Goal: Information Seeking & Learning: Learn about a topic

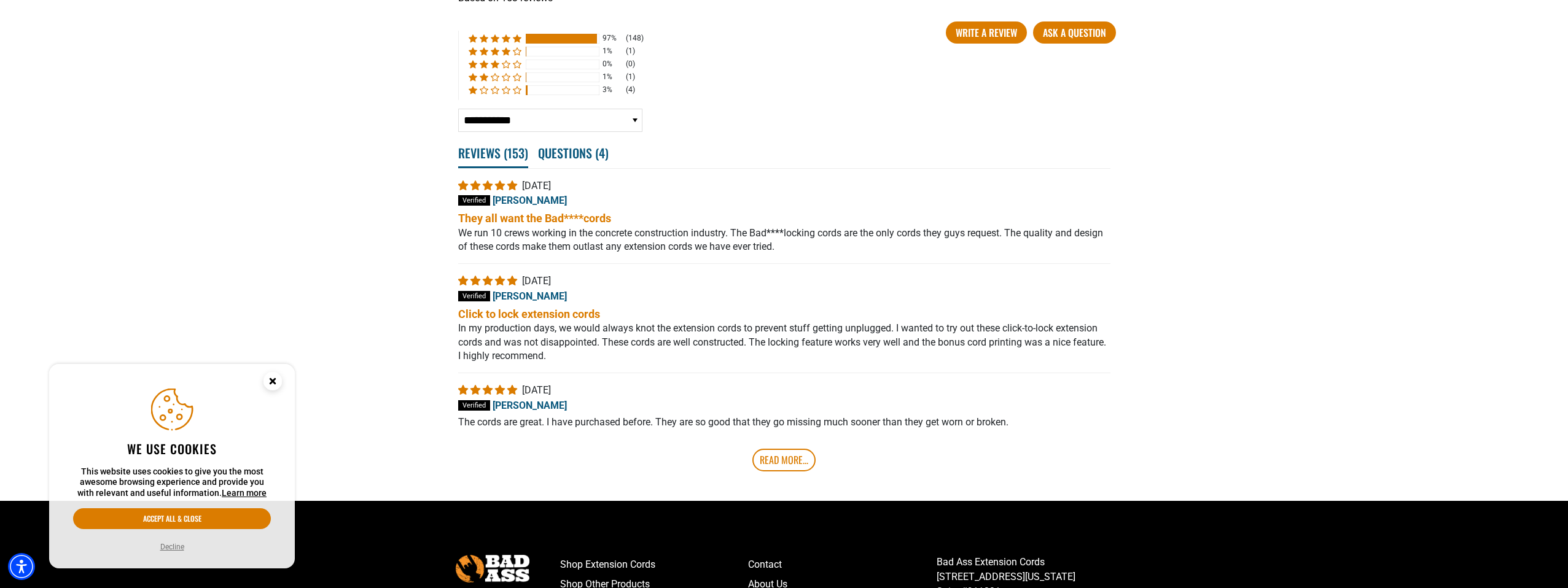
scroll to position [2439, 0]
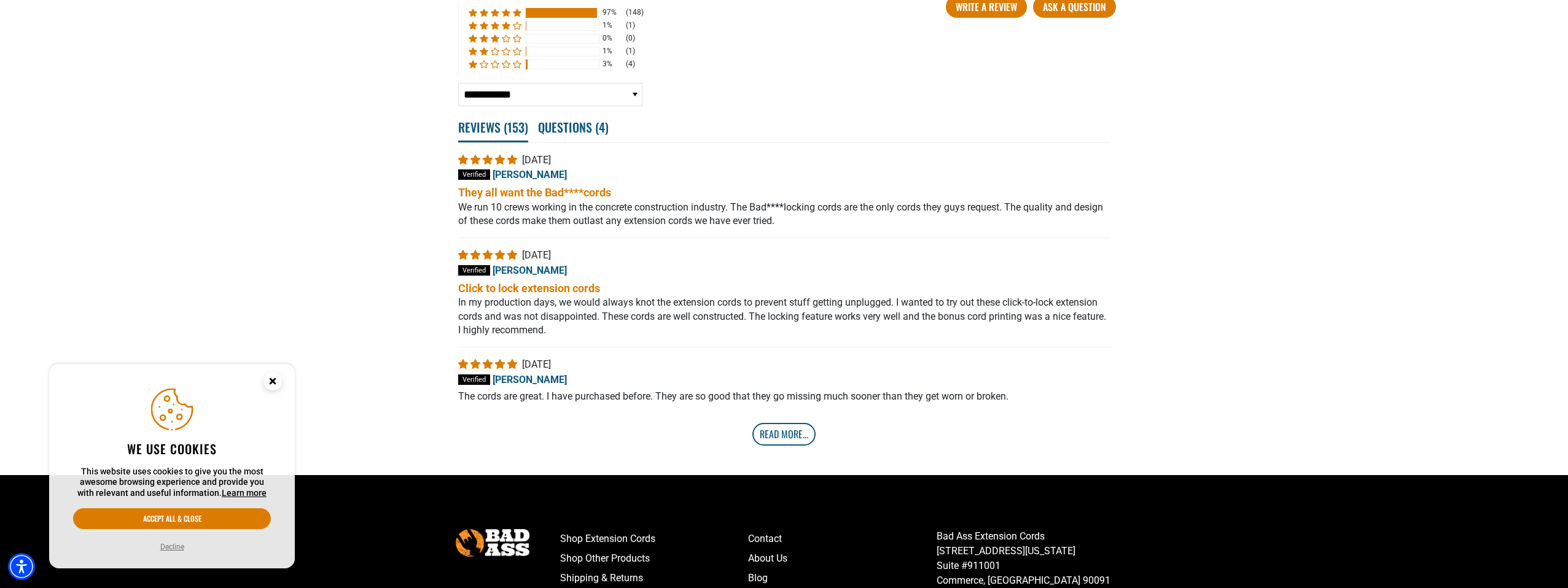
click at [774, 423] on link "Read More..." at bounding box center [784, 434] width 64 height 22
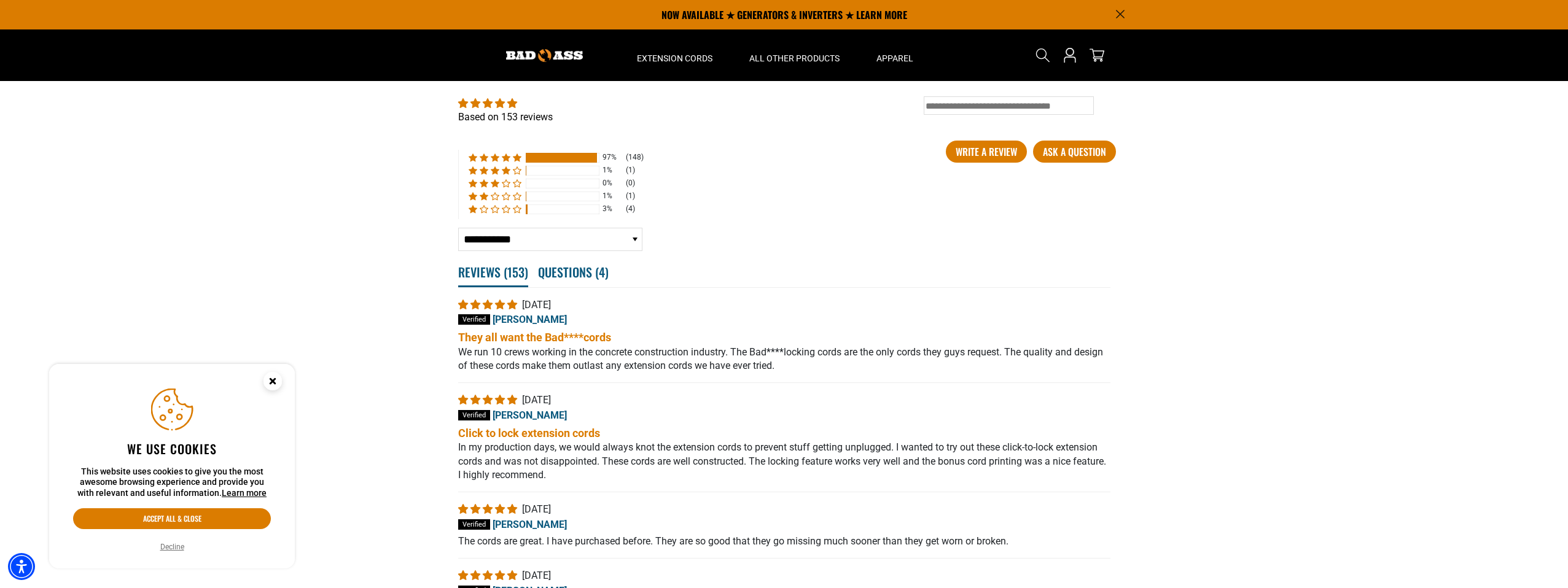
scroll to position [2232, 0]
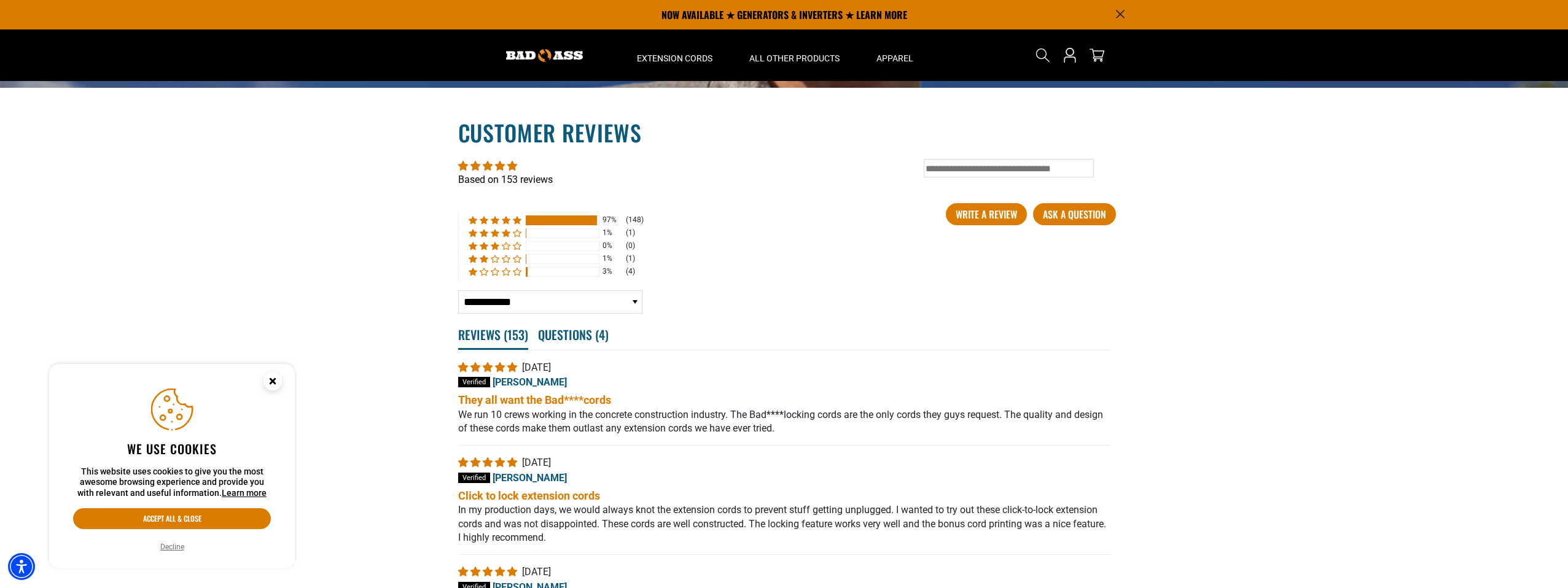
click at [998, 159] on input "Type in keyword and press enter..." at bounding box center [1008, 168] width 170 height 18
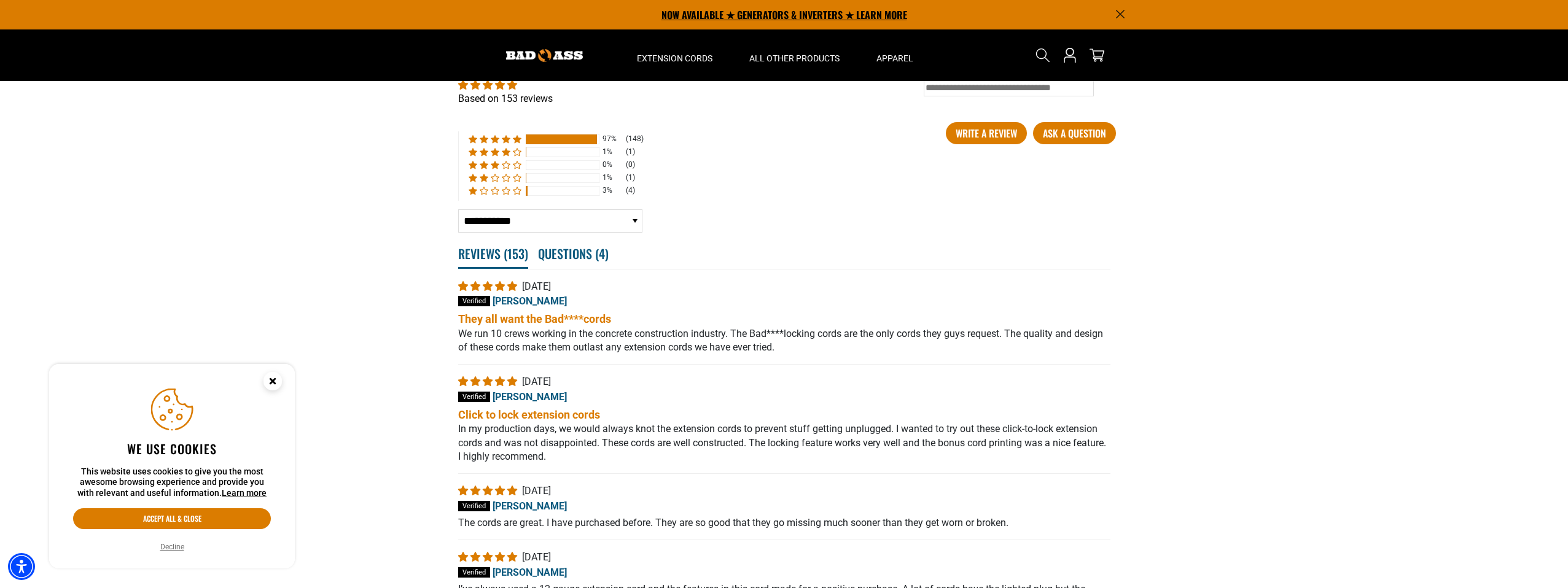
scroll to position [2109, 0]
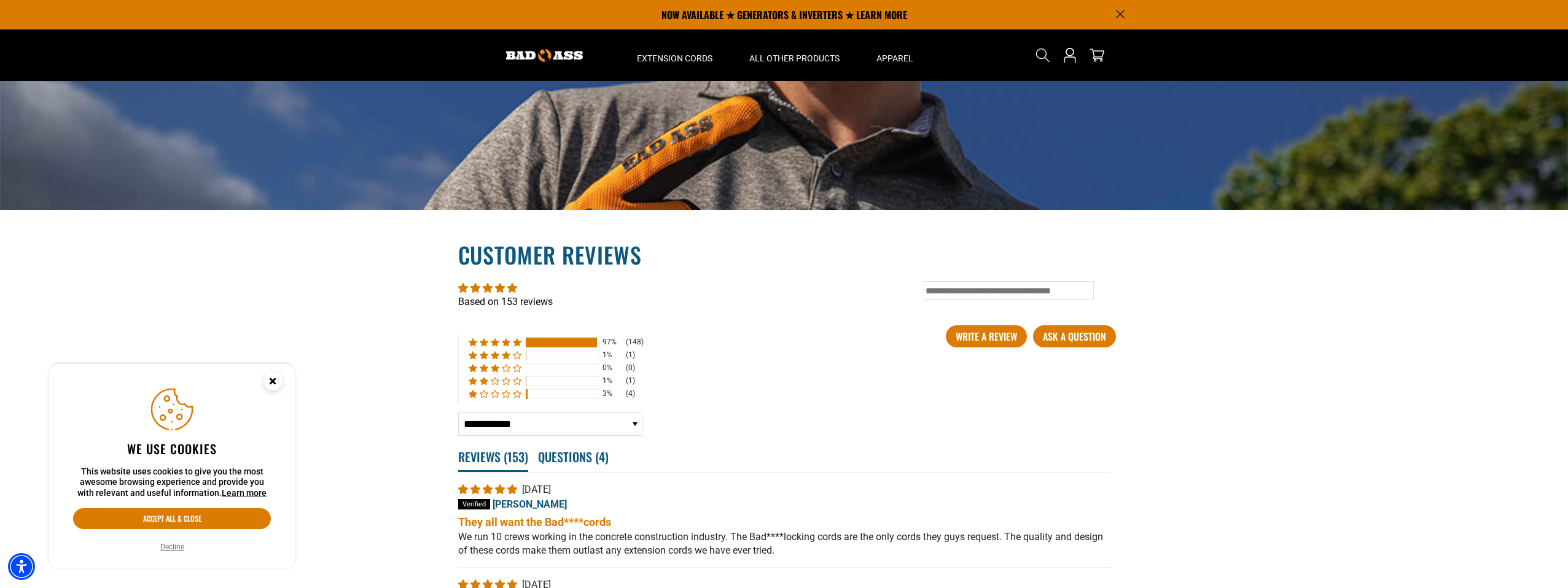
click at [968, 281] on input "Type in keyword and press enter..." at bounding box center [1008, 290] width 170 height 18
type input "**********"
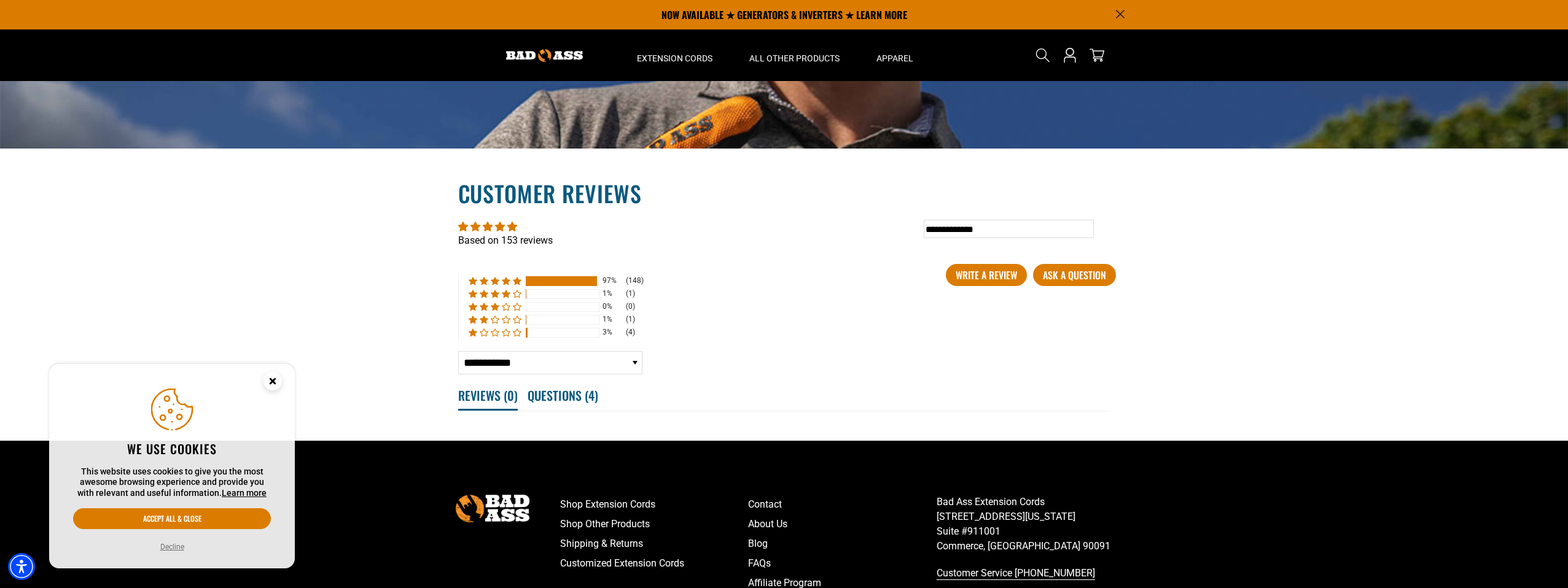
scroll to position [2164, 0]
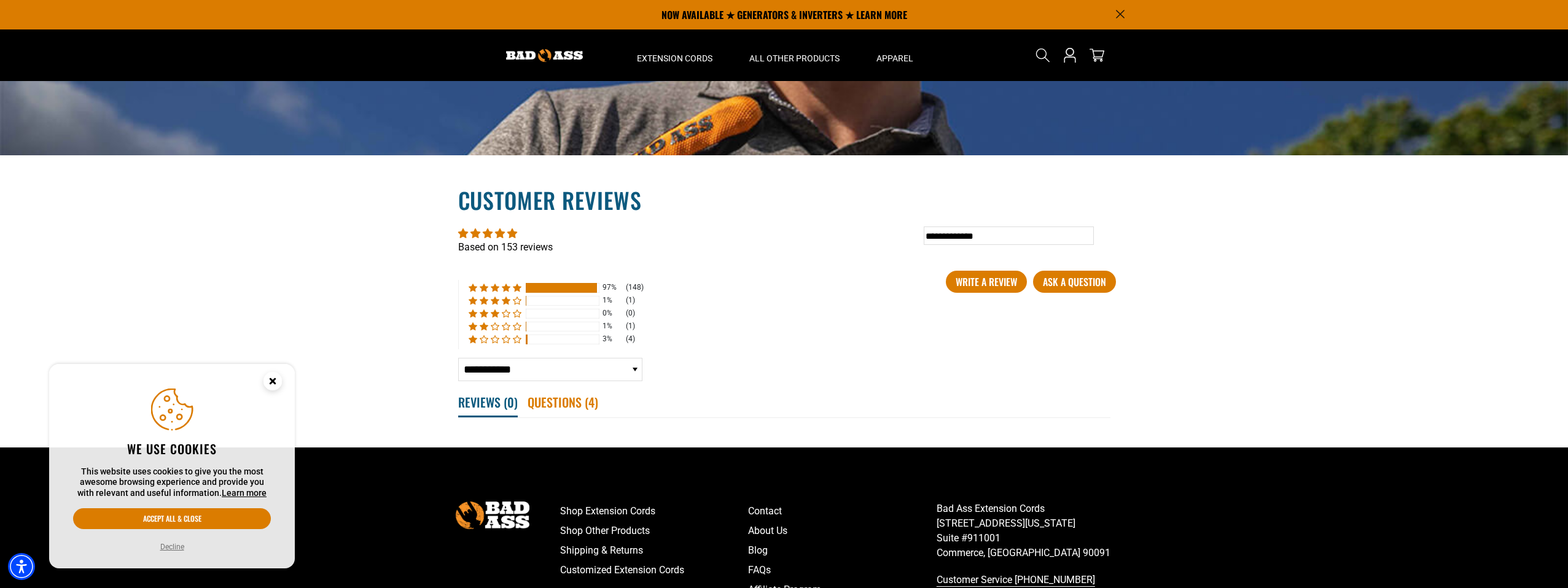
click at [576, 389] on span "Questions ( 4 )" at bounding box center [563, 402] width 70 height 27
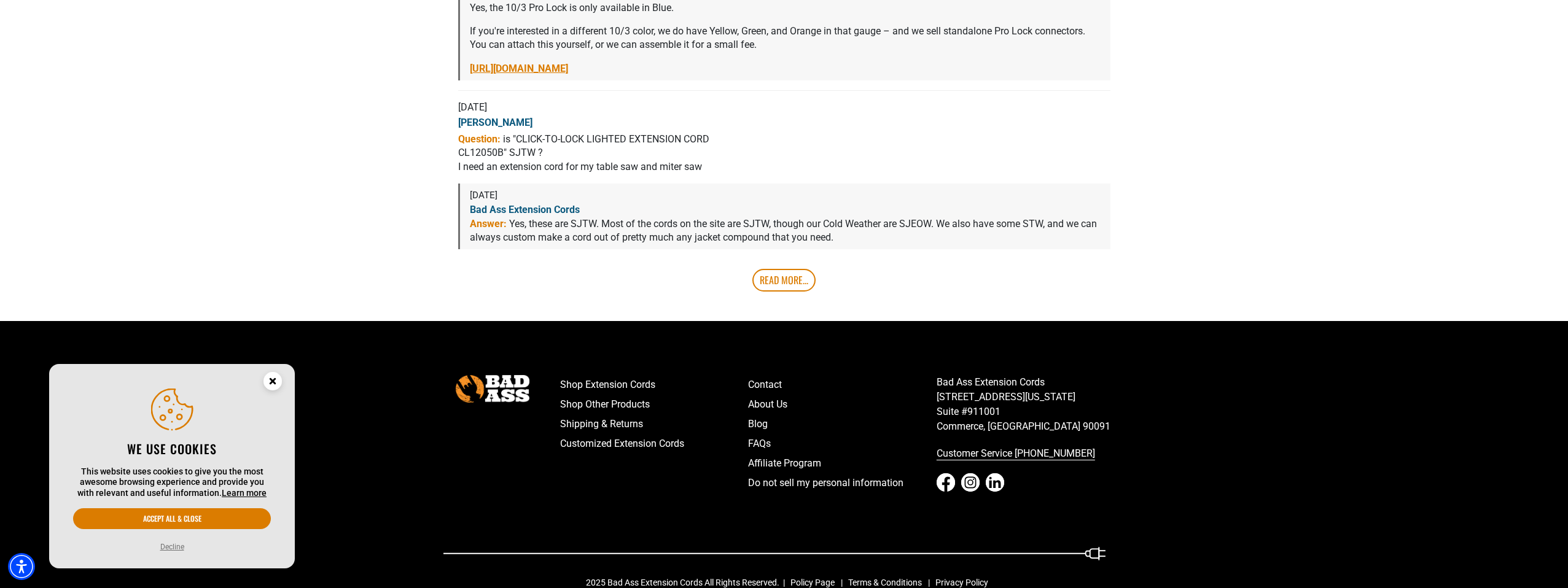
scroll to position [2850, 0]
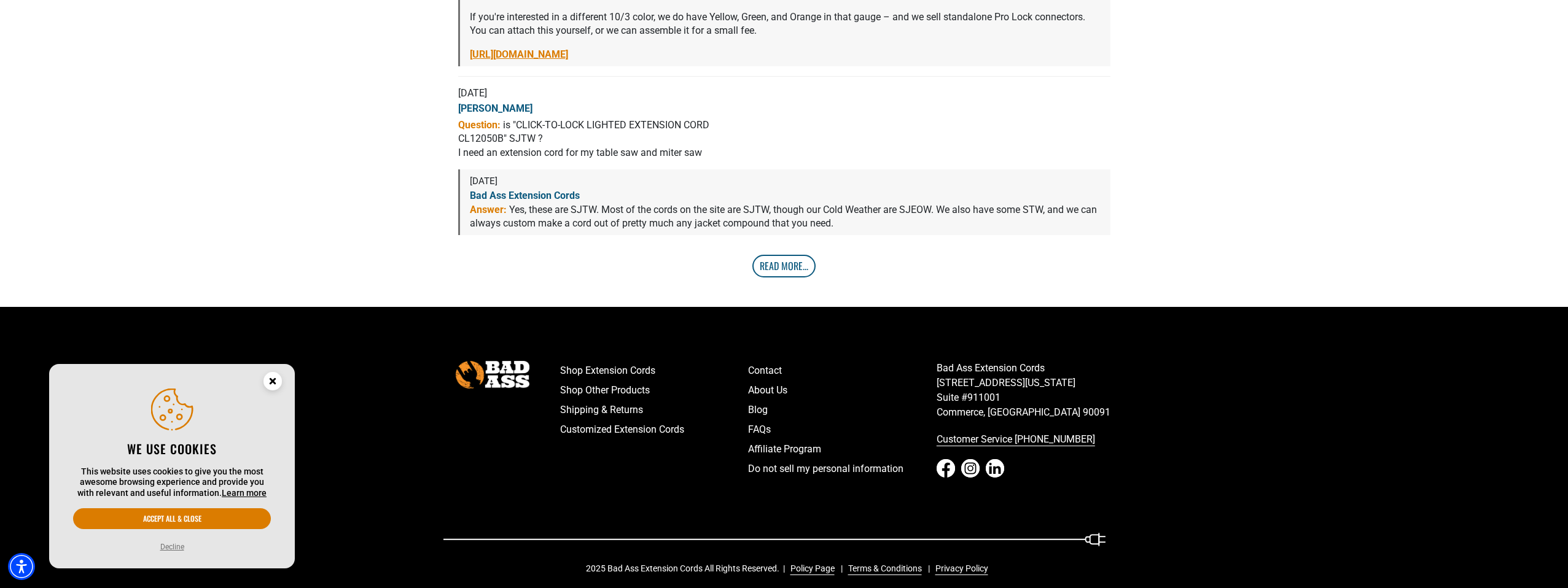
click at [769, 255] on link "Read More..." at bounding box center [784, 266] width 64 height 22
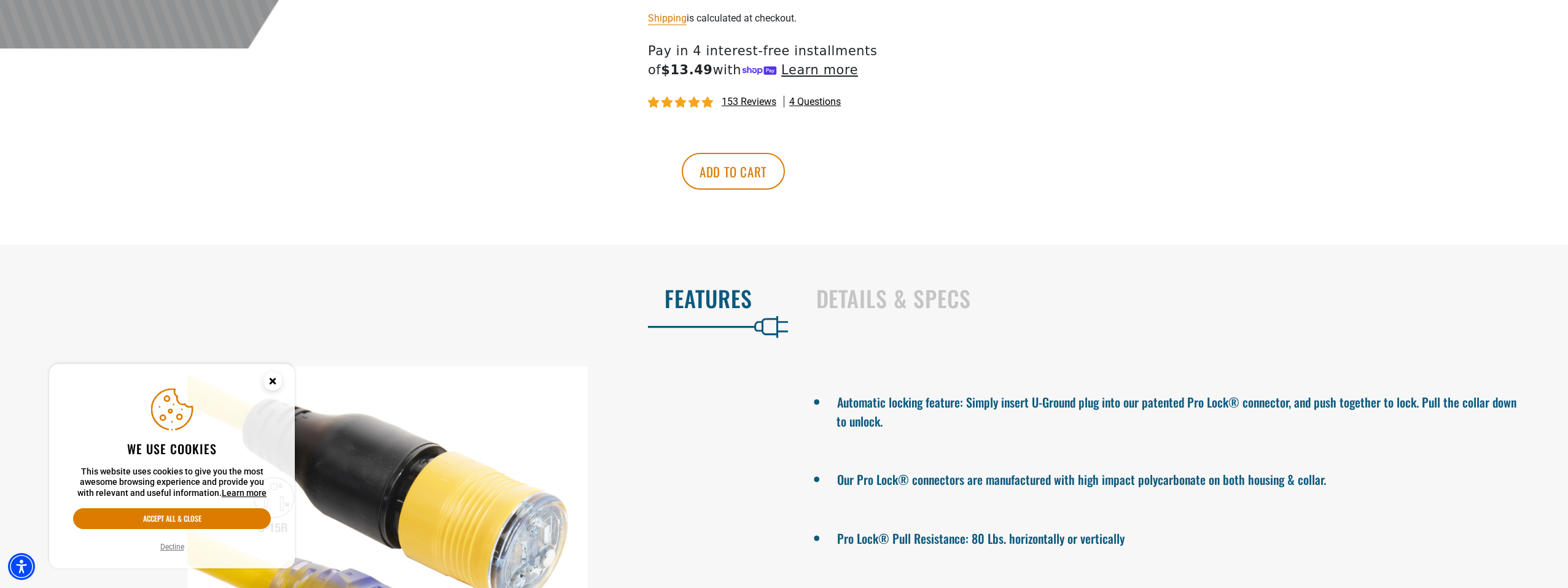
scroll to position [635, 0]
click at [899, 280] on div "Details & Specs" at bounding box center [1180, 300] width 766 height 50
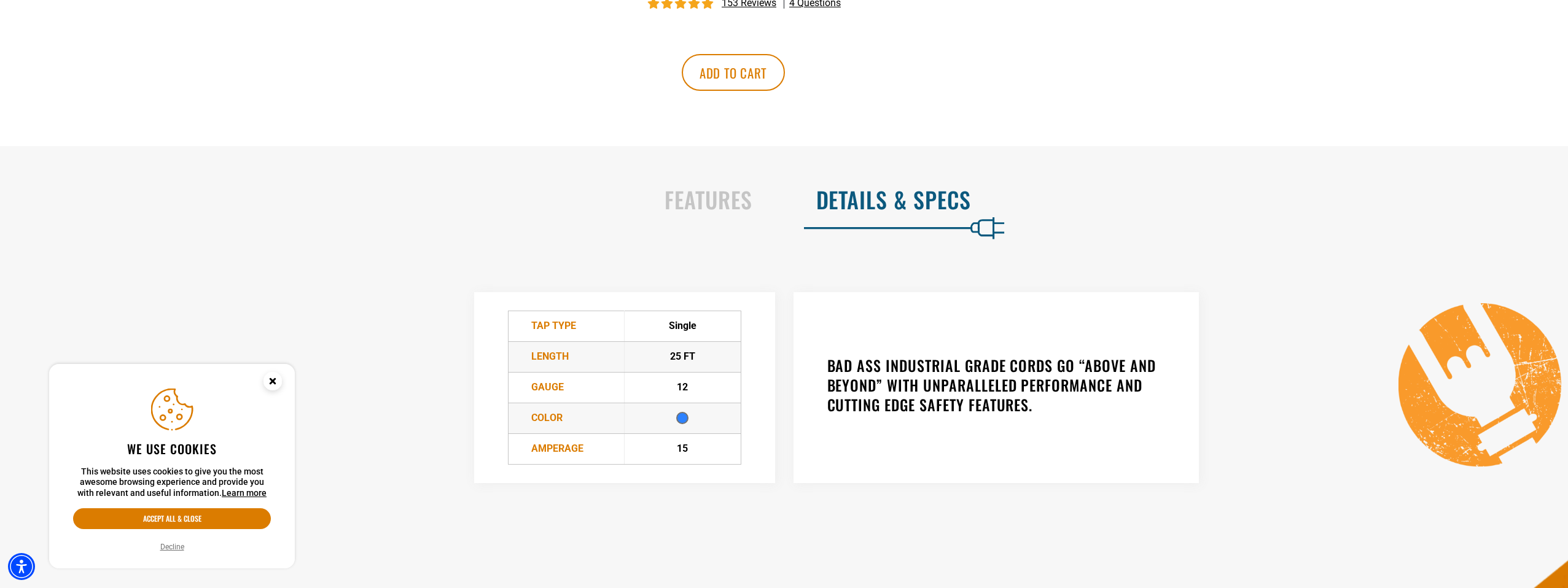
scroll to position [740, 0]
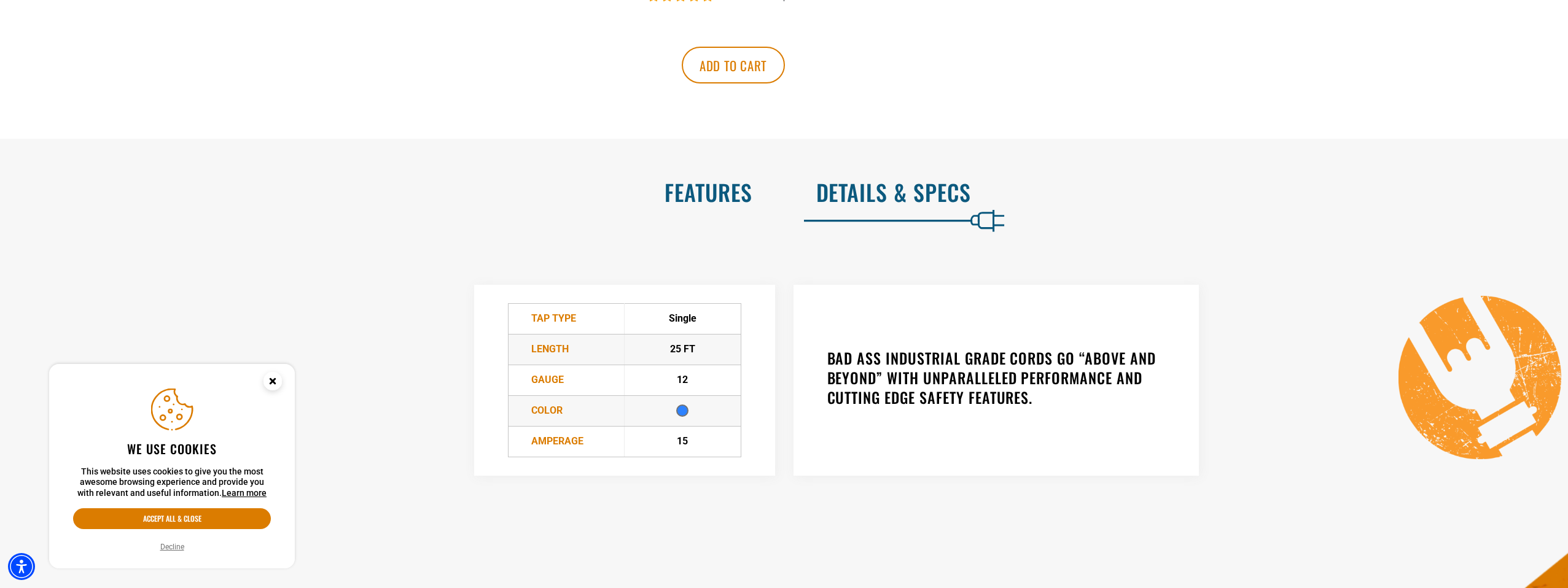
click at [751, 205] on h2 "Features" at bounding box center [389, 192] width 727 height 26
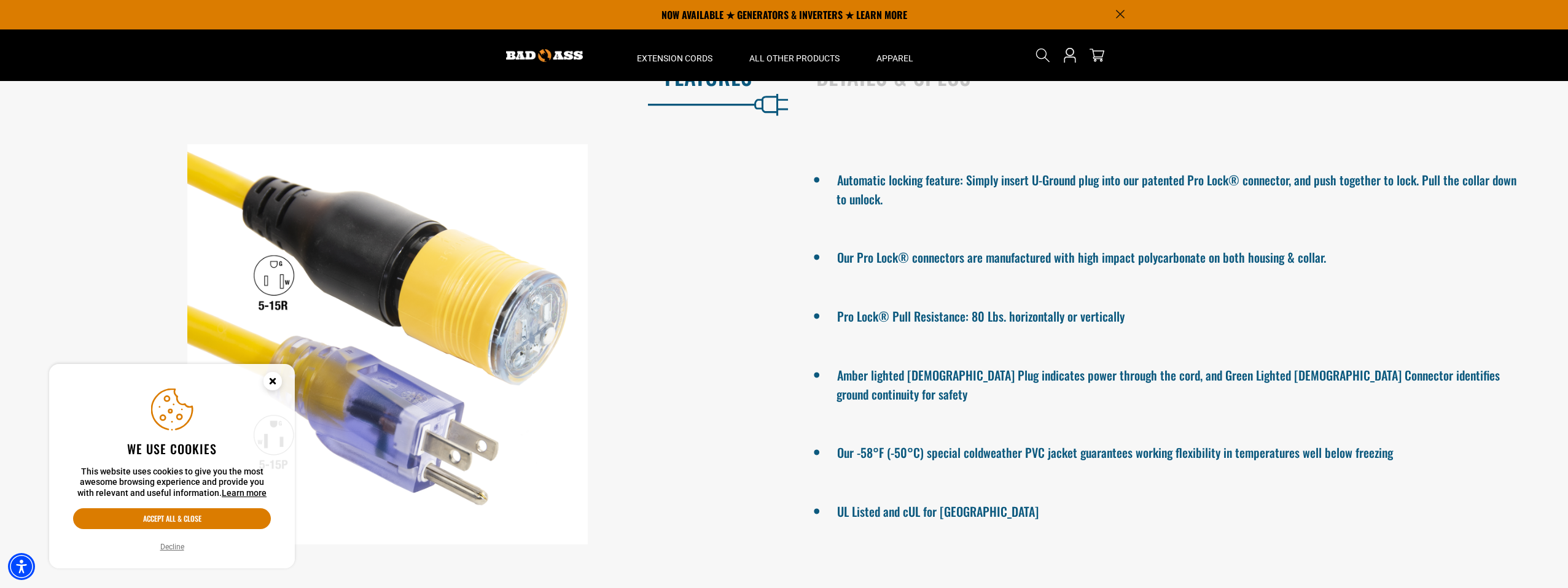
scroll to position [839, 0]
